Goal: Task Accomplishment & Management: Manage account settings

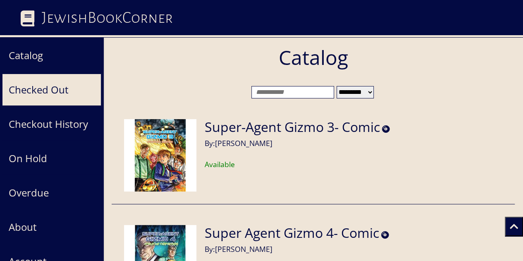
click at [61, 91] on button "Checked Out" at bounding box center [51, 90] width 99 height 32
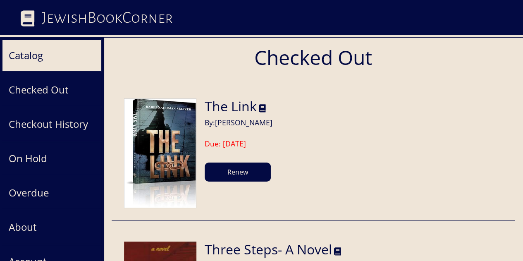
click at [45, 59] on button "Catalog" at bounding box center [51, 55] width 99 height 32
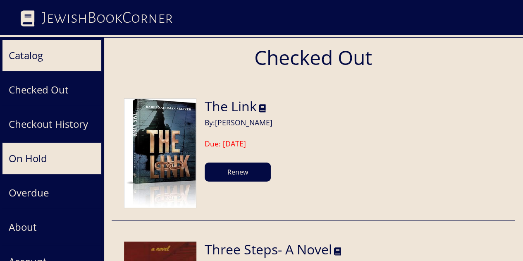
scroll to position [50, 0]
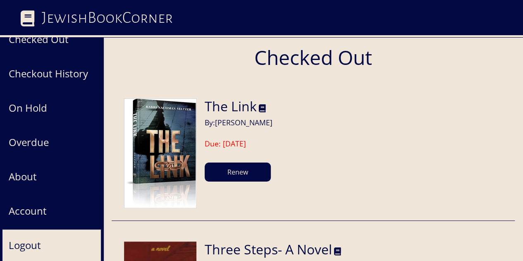
click at [41, 239] on button "Logout" at bounding box center [51, 245] width 99 height 32
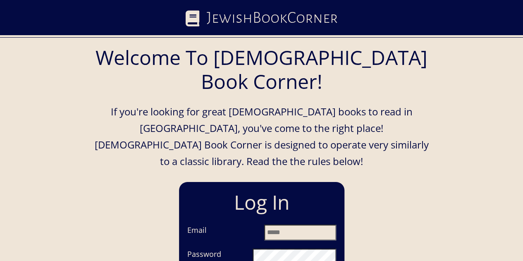
click at [311, 224] on input "Email" at bounding box center [300, 232] width 72 height 16
type input "**********"
